Goal: Transaction & Acquisition: Download file/media

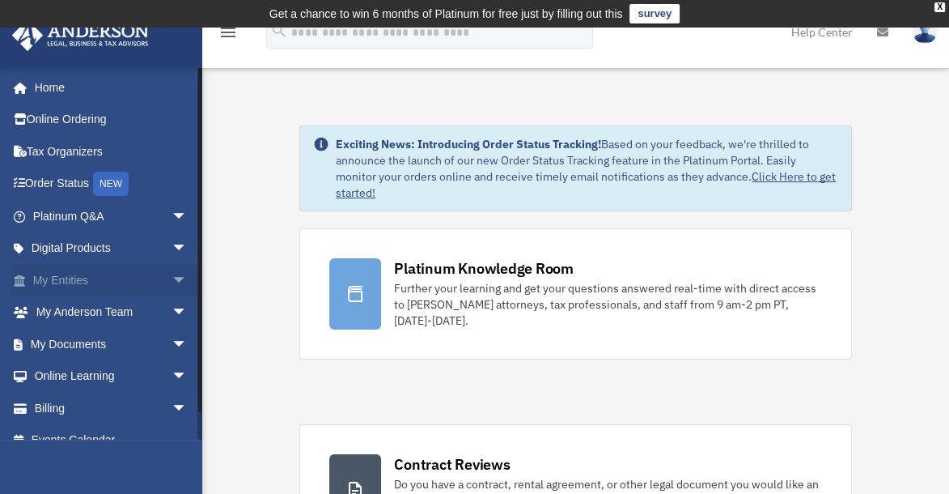
click at [134, 278] on link "My Entities arrow_drop_down" at bounding box center [111, 280] width 201 height 32
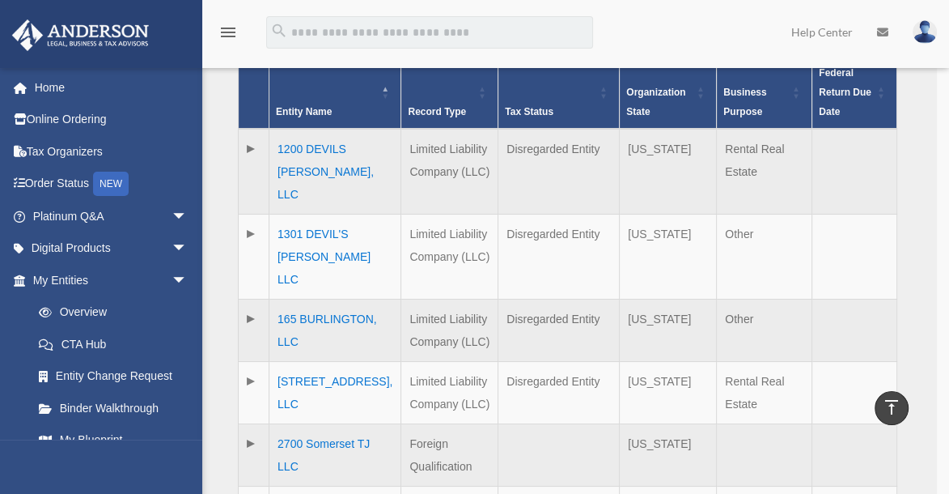
scroll to position [474, 0]
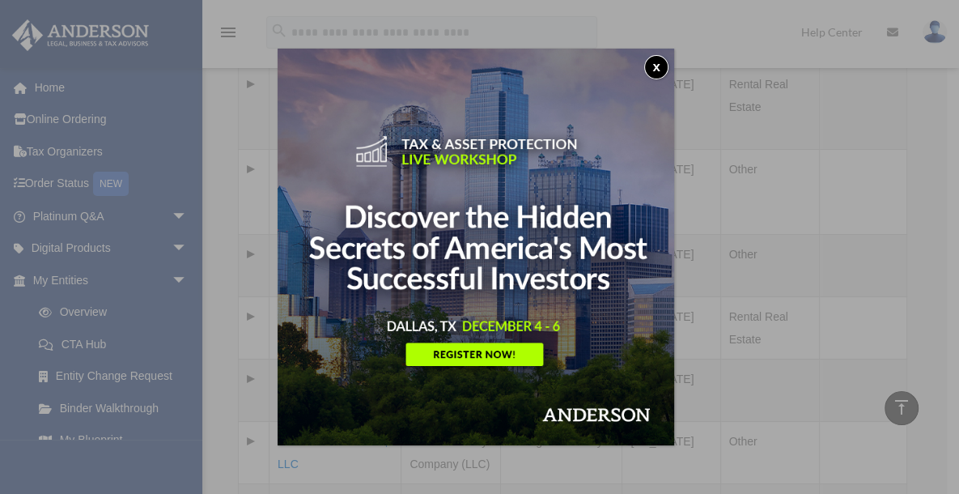
click at [661, 69] on button "x" at bounding box center [656, 67] width 24 height 24
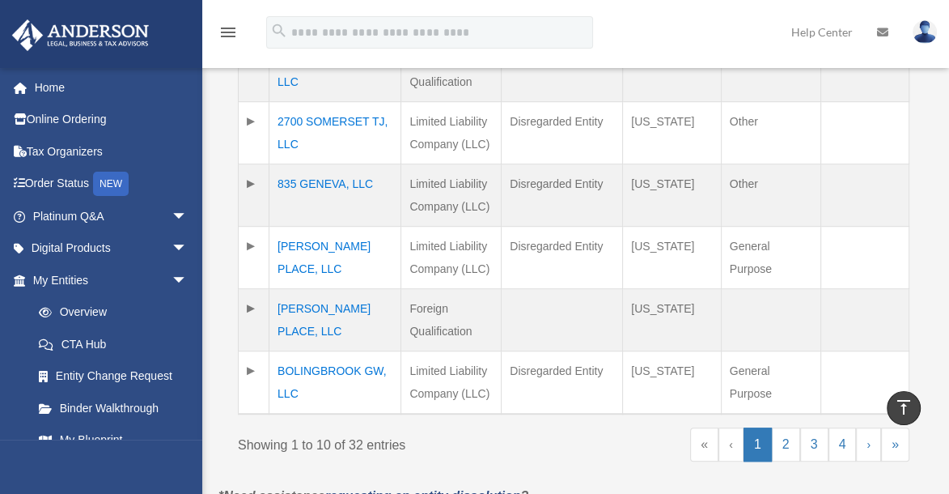
scroll to position [798, 0]
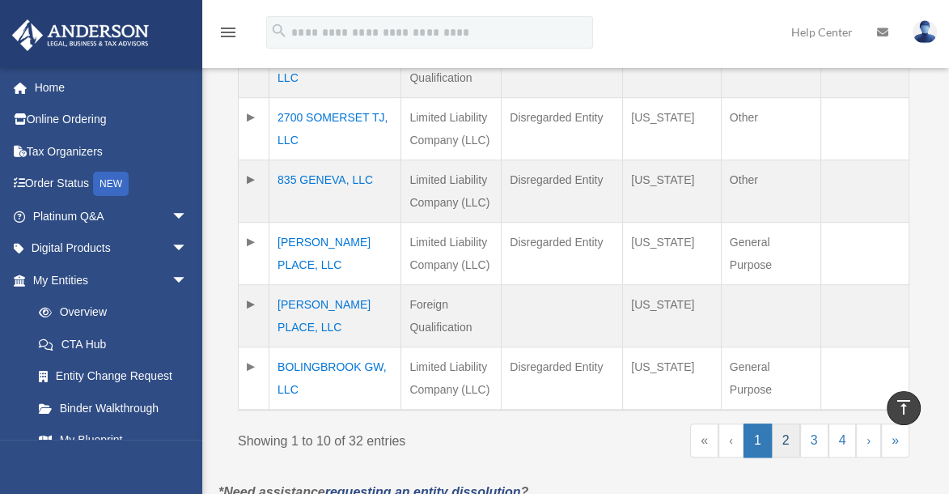
click at [781, 423] on link "2" at bounding box center [786, 440] width 28 height 34
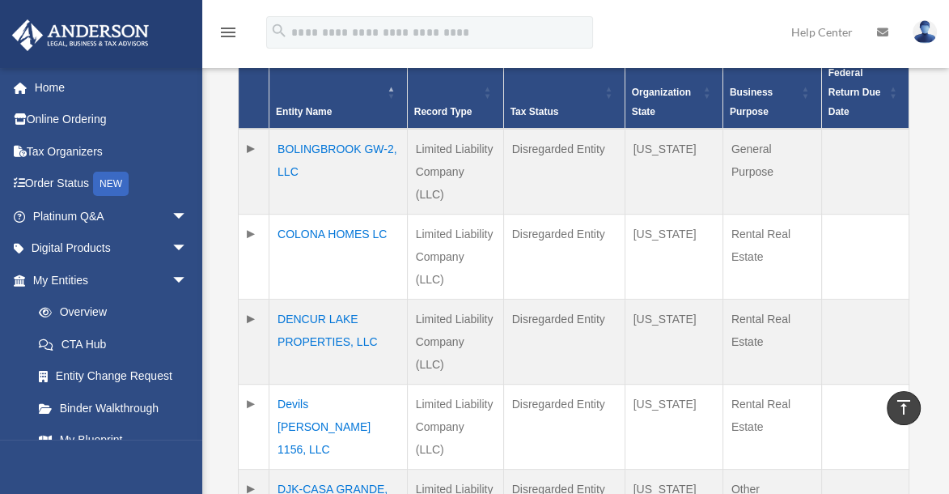
scroll to position [733, 0]
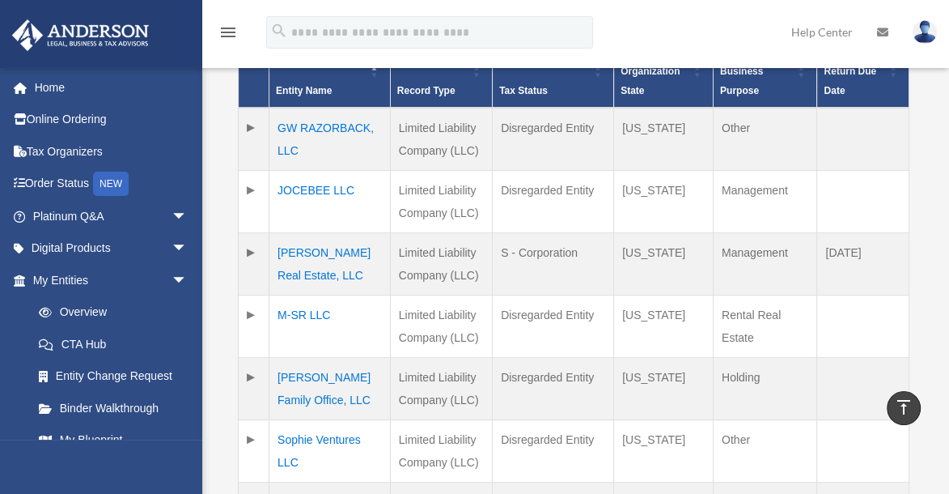
scroll to position [409, 0]
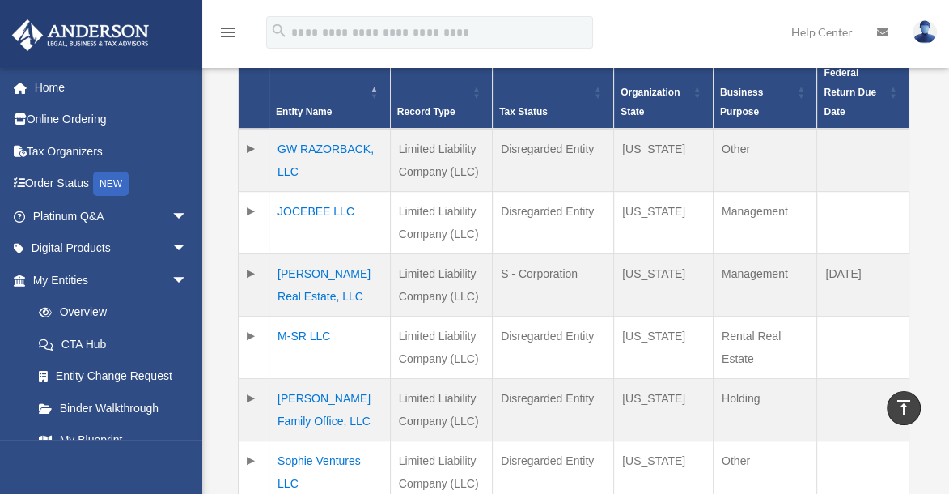
click at [323, 210] on td "JOCEBEE LLC" at bounding box center [329, 223] width 121 height 62
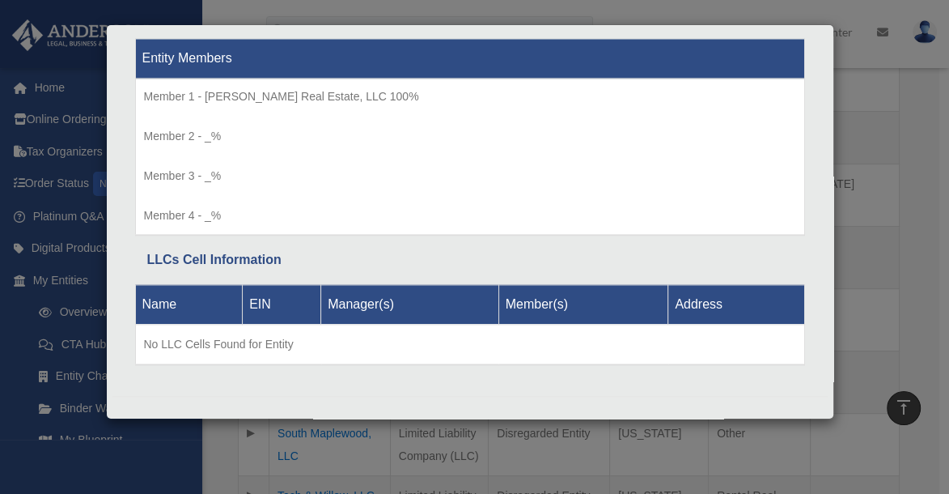
scroll to position [539, 0]
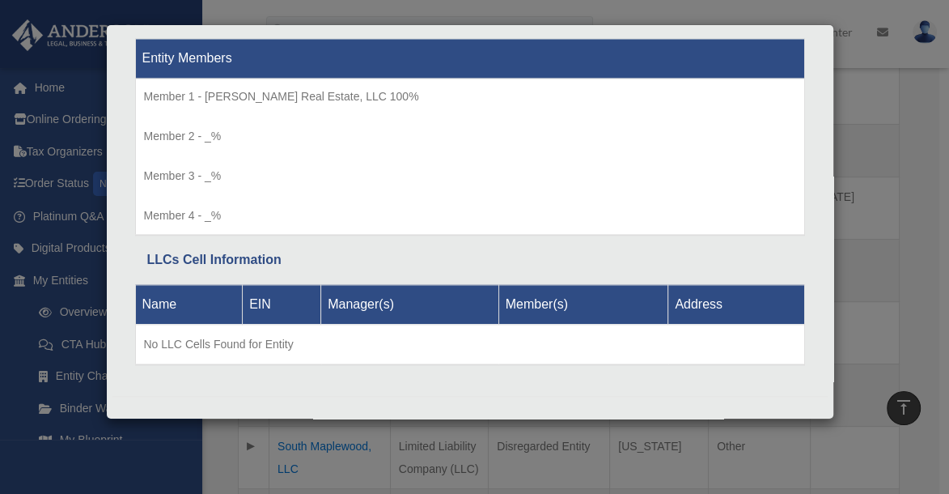
click at [913, 121] on div "Details × Articles Sent Organizational Date" at bounding box center [474, 247] width 949 height 494
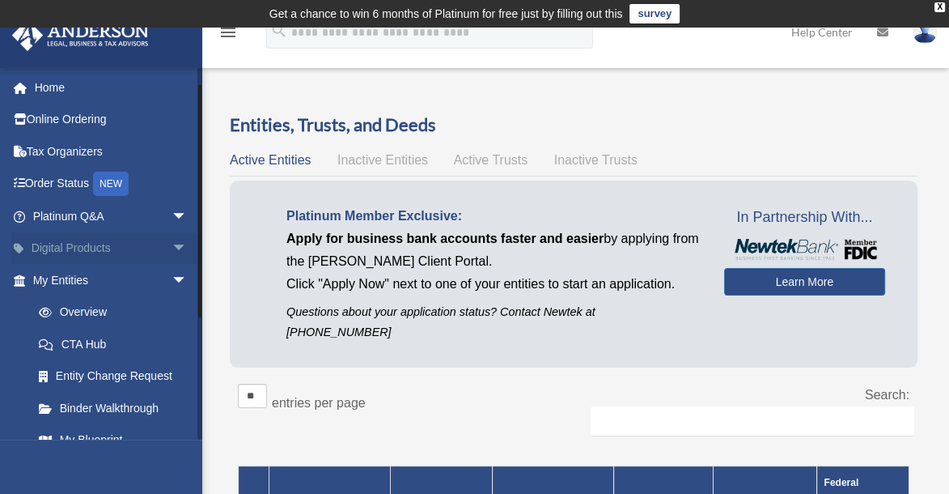
scroll to position [194, 0]
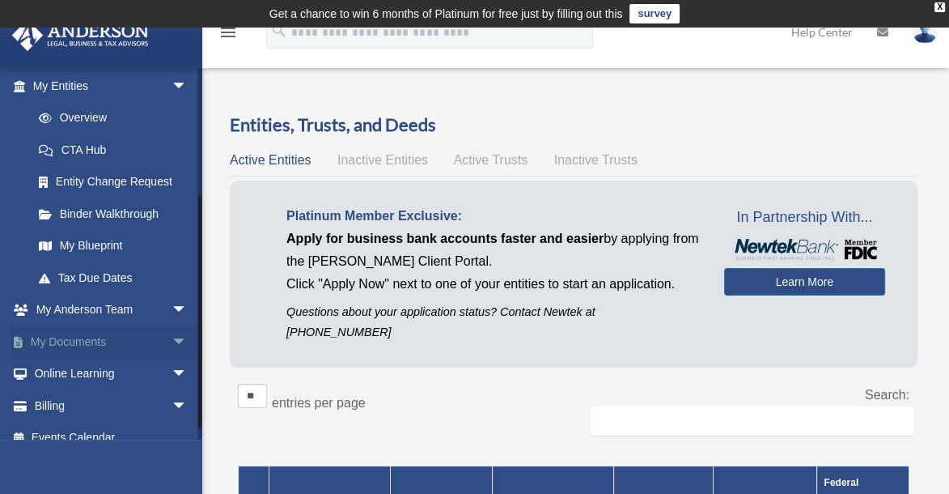
click at [107, 340] on link "My Documents arrow_drop_down" at bounding box center [111, 341] width 201 height 32
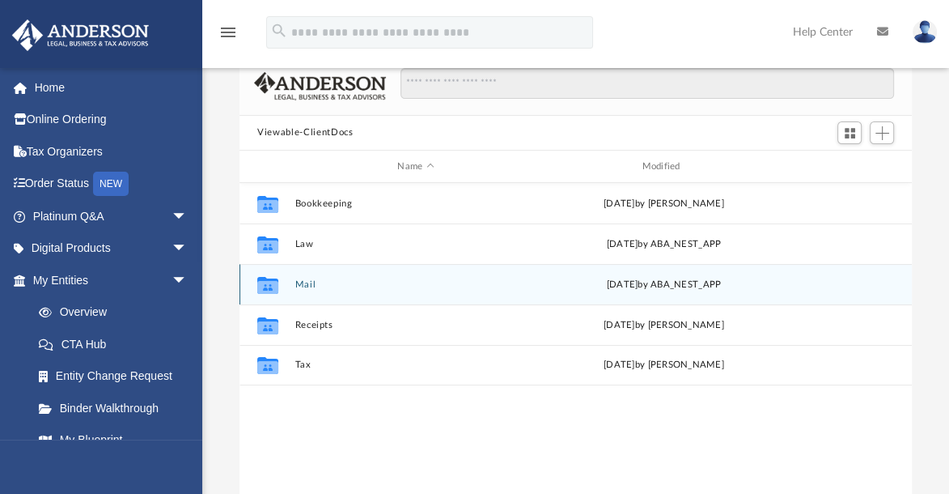
scroll to position [129, 0]
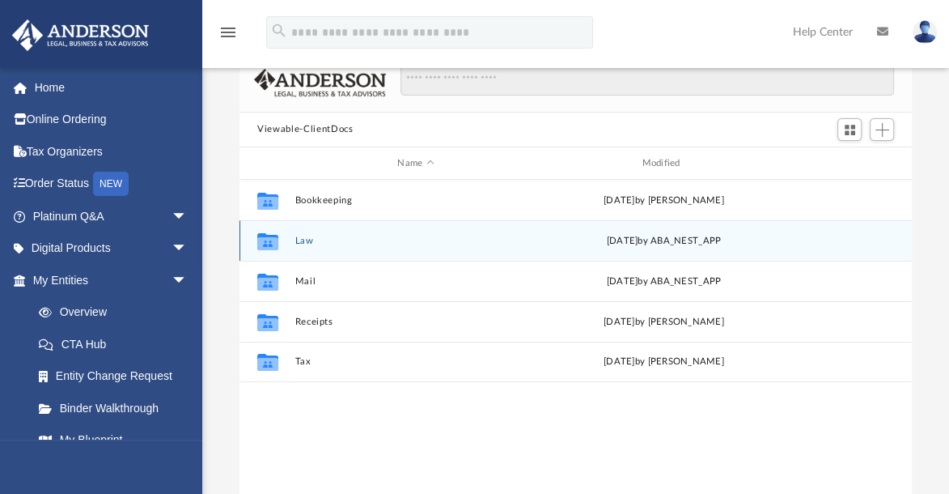
click at [304, 235] on button "Law" at bounding box center [415, 240] width 241 height 11
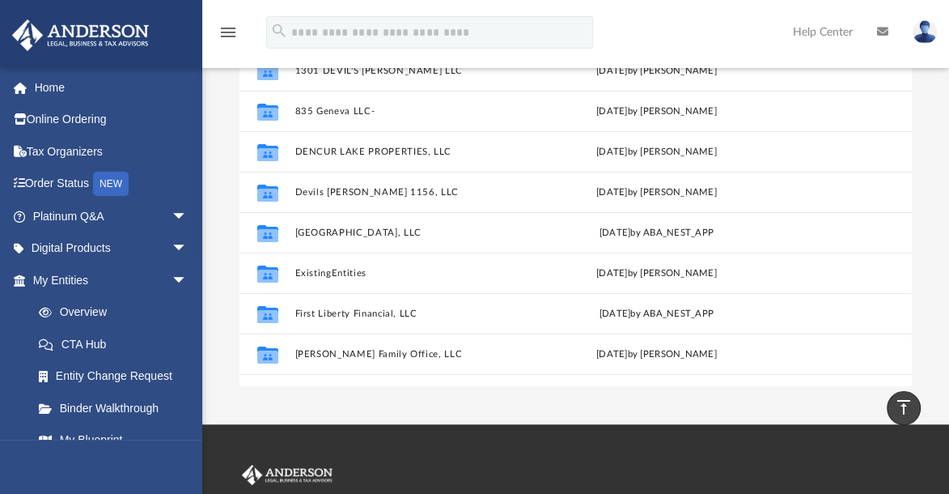
scroll to position [194, 0]
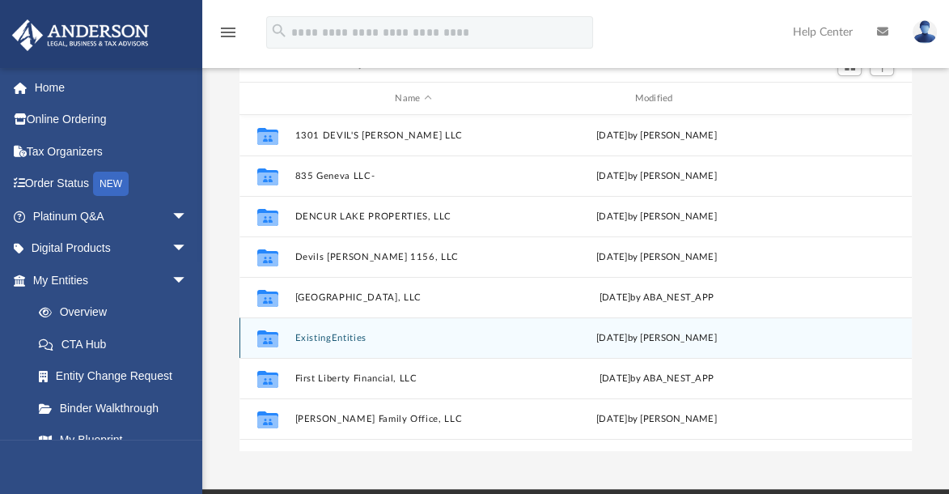
click at [328, 333] on button "ExistingEntities" at bounding box center [413, 338] width 236 height 11
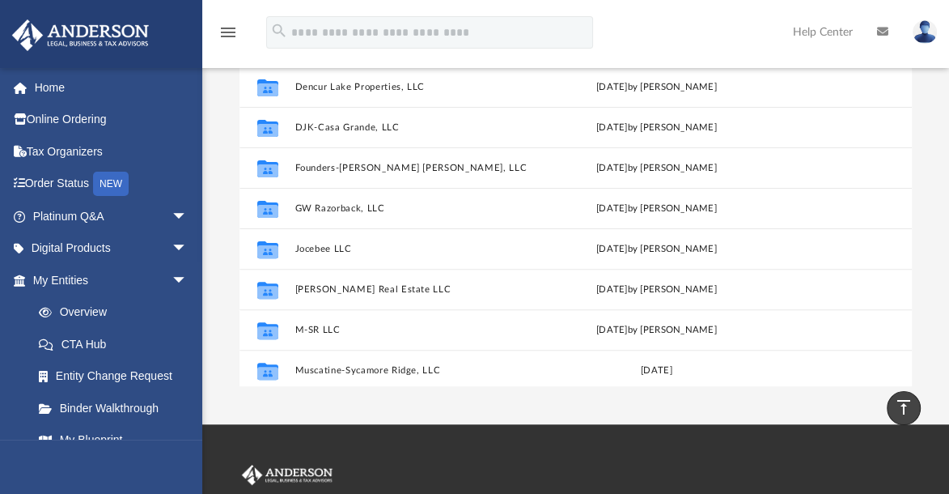
scroll to position [453, 0]
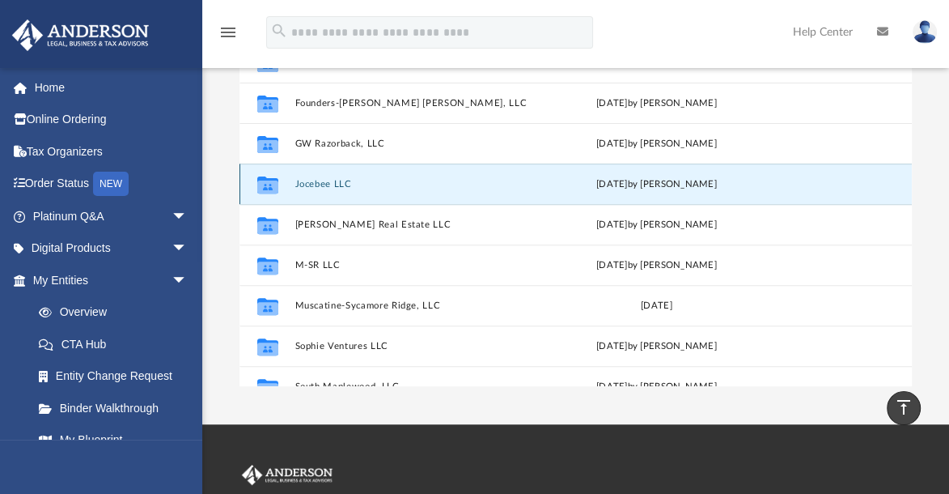
click at [340, 179] on button "Jocebee LLC" at bounding box center [413, 184] width 236 height 11
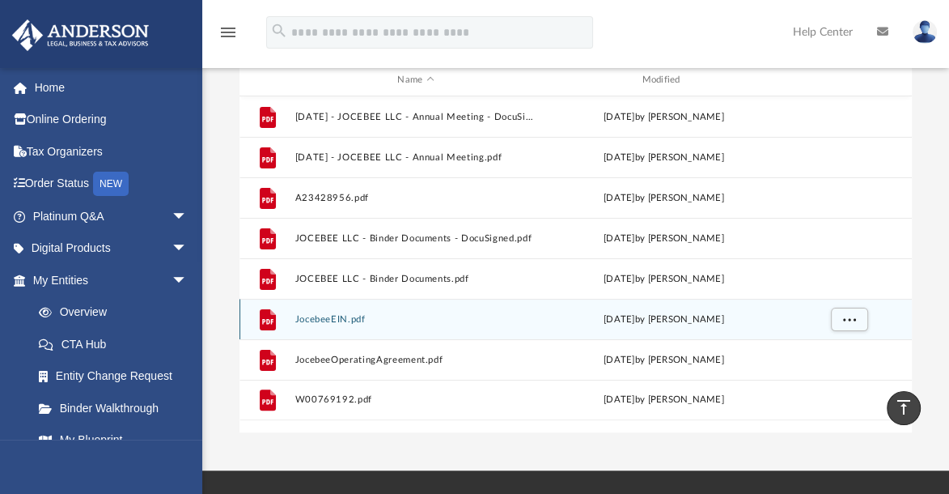
scroll to position [194, 0]
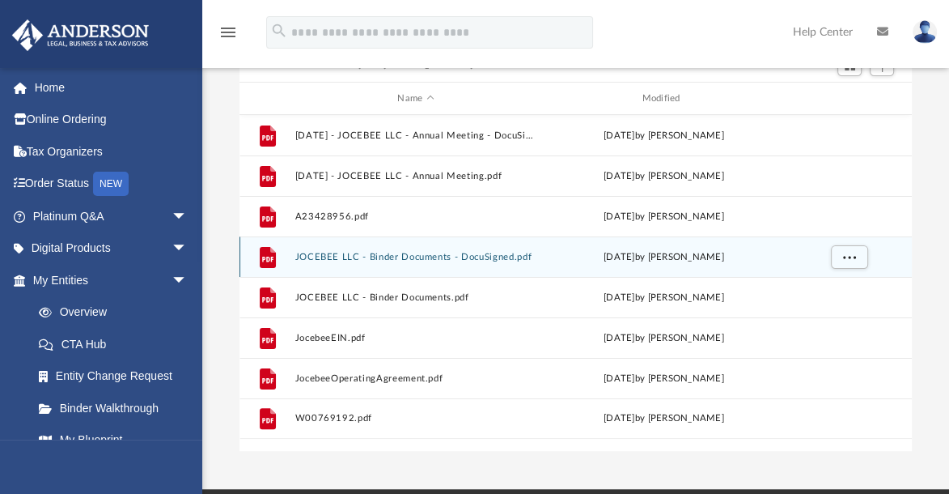
click at [422, 252] on button "JOCEBEE LLC - Binder Documents - DocuSigned.pdf" at bounding box center [415, 257] width 241 height 11
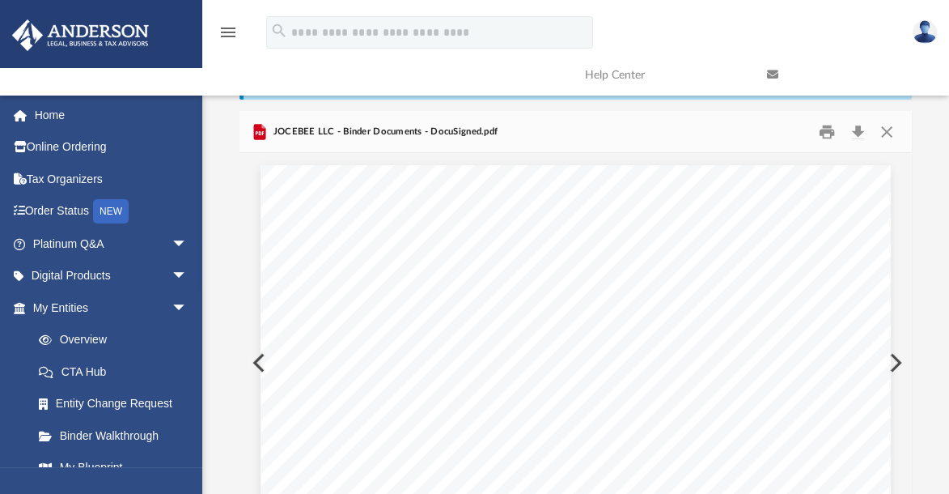
scroll to position [0, 0]
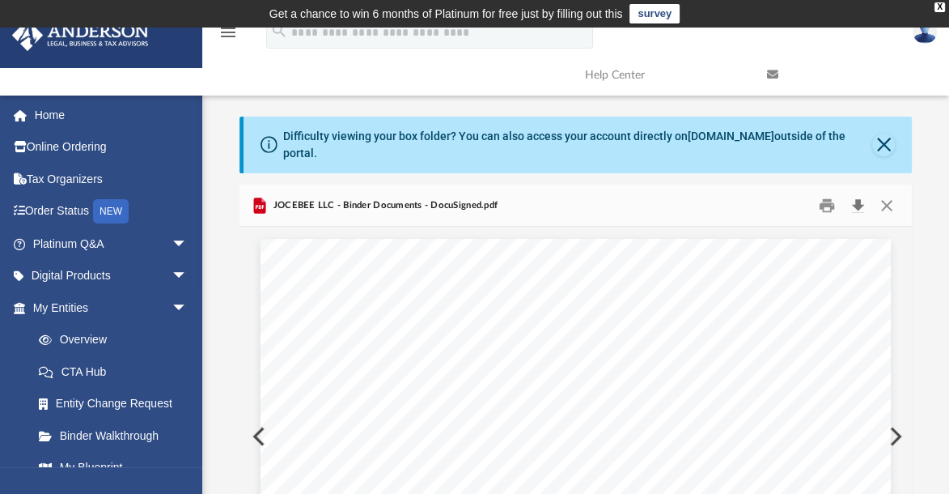
click at [858, 193] on button "Download" at bounding box center [857, 205] width 29 height 25
